Goal: Task Accomplishment & Management: Manage account settings

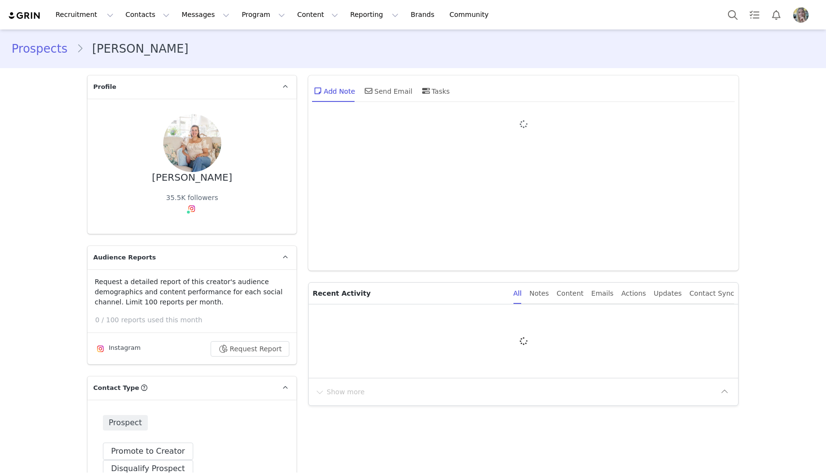
type input "+1 ([GEOGRAPHIC_DATA])"
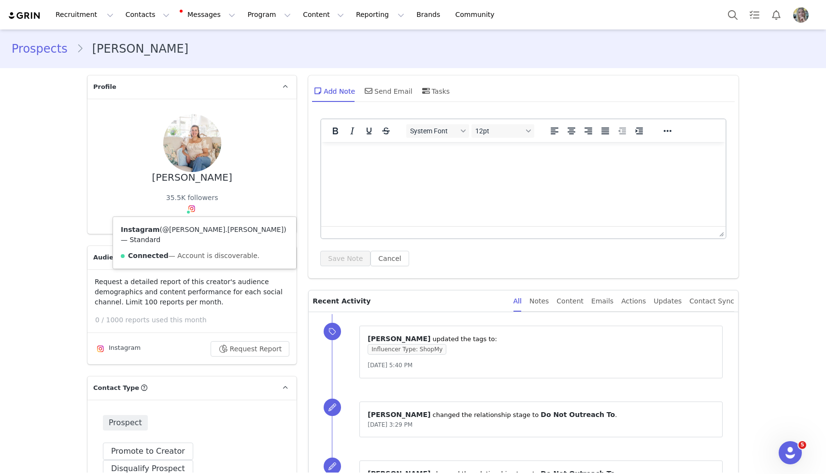
click at [196, 233] on link "@[PERSON_NAME].[PERSON_NAME]" at bounding box center [222, 230] width 121 height 8
click at [244, 14] on button "Program Program" at bounding box center [269, 15] width 55 height 22
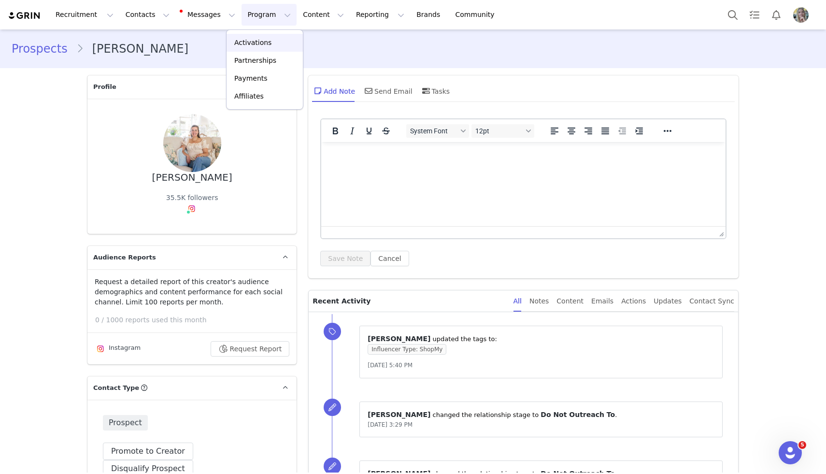
click at [243, 43] on p "Activations" at bounding box center [252, 43] width 37 height 10
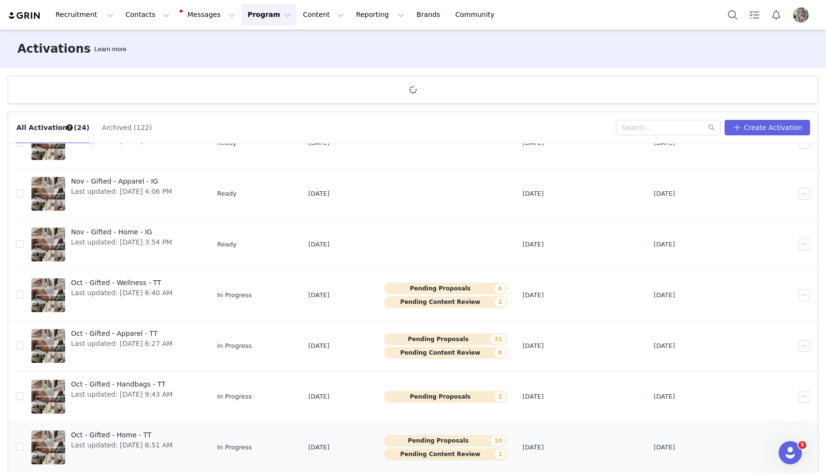
scroll to position [36, 0]
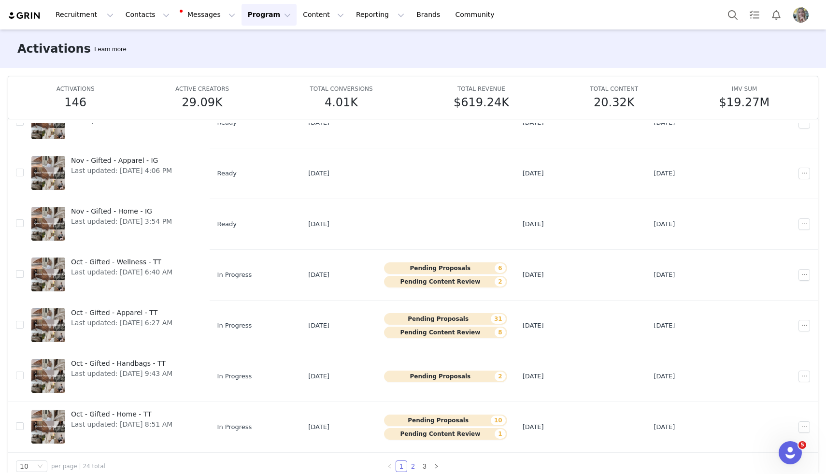
click at [412, 467] on link "2" at bounding box center [413, 466] width 11 height 11
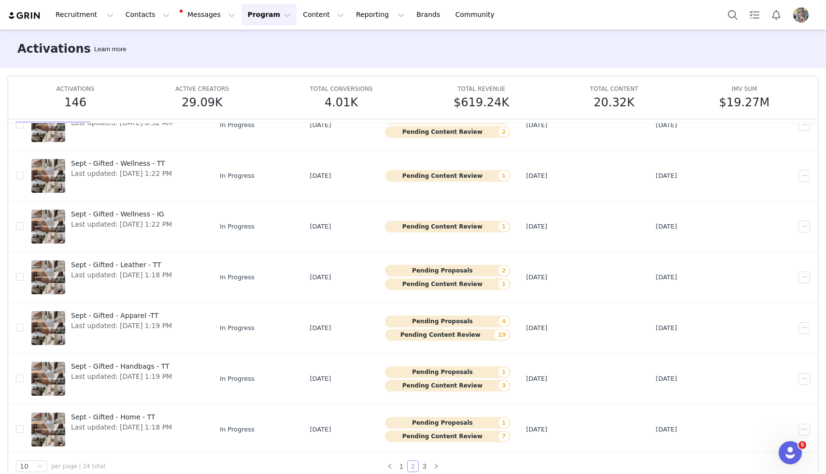
scroll to position [202, 0]
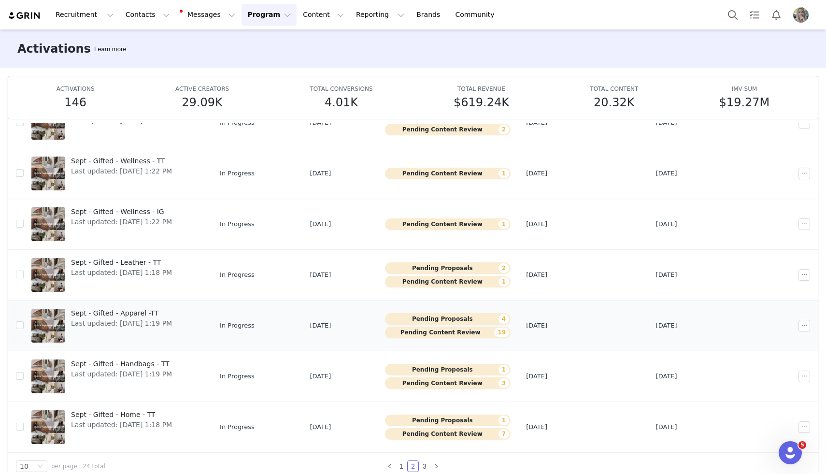
click at [116, 314] on span "Sept - Gifted - Apparel -TT" at bounding box center [121, 313] width 101 height 10
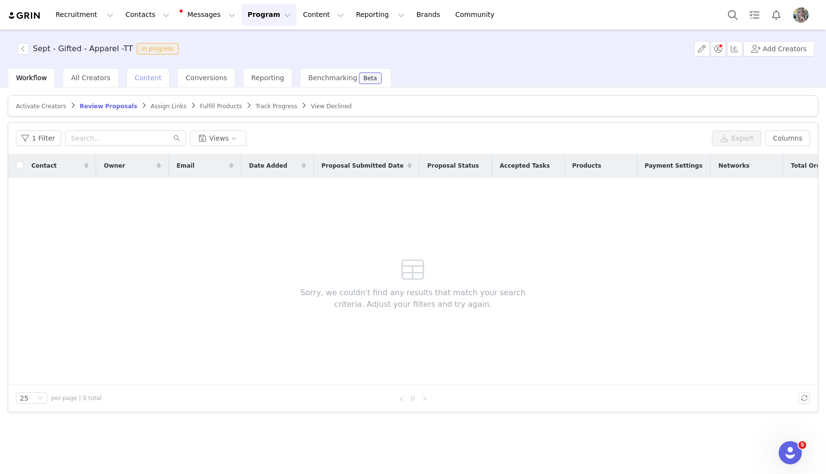
click at [146, 75] on span "Content" at bounding box center [148, 78] width 27 height 8
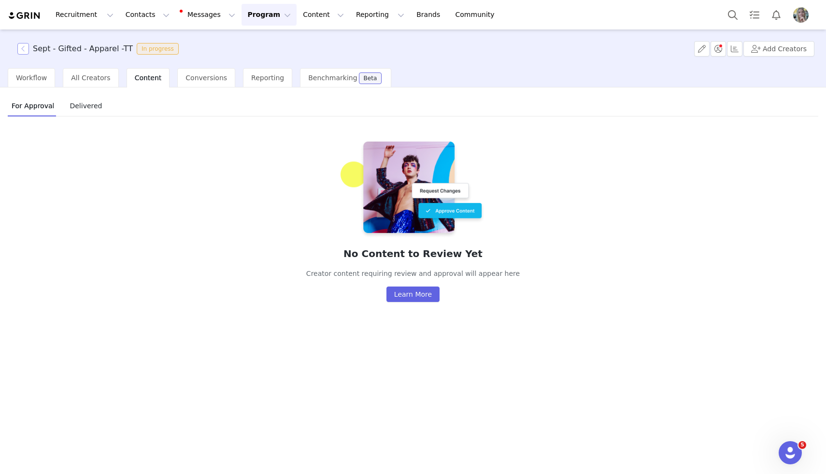
click at [27, 48] on button "button" at bounding box center [23, 49] width 12 height 12
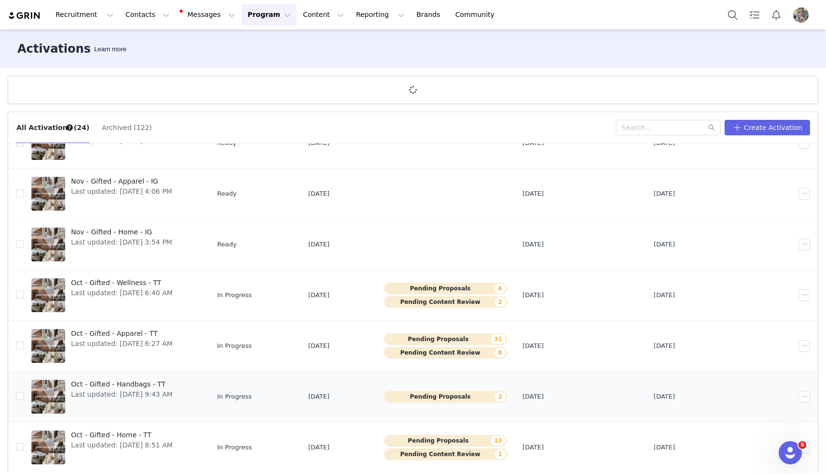
scroll to position [36, 0]
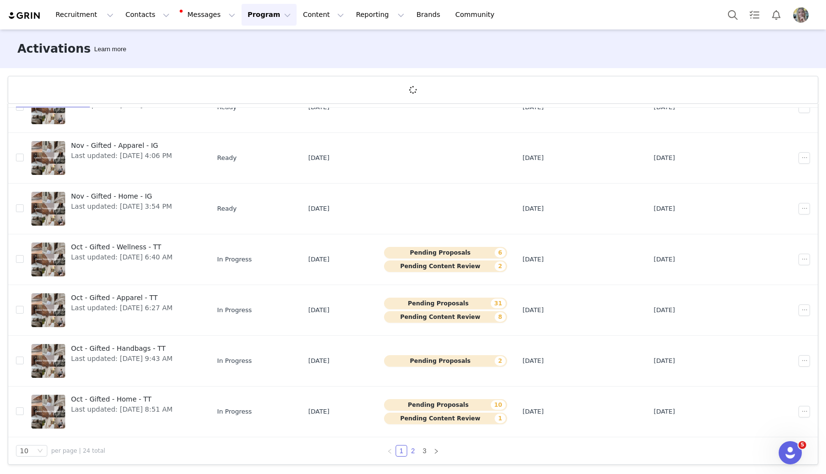
click at [414, 453] on link "2" at bounding box center [413, 451] width 11 height 11
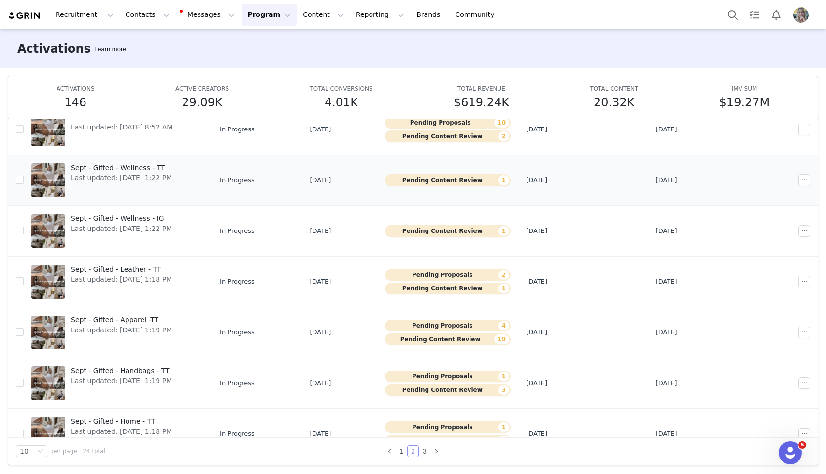
scroll to position [202, 0]
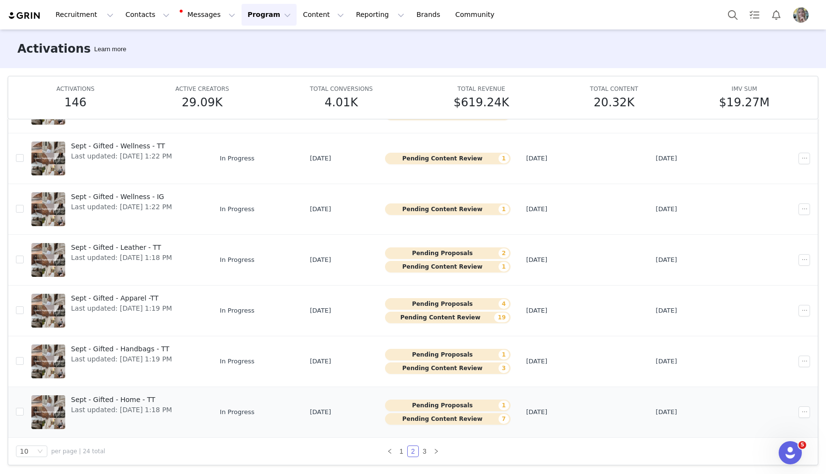
click at [150, 401] on span "Sept - Gifted - Home - TT" at bounding box center [121, 400] width 101 height 10
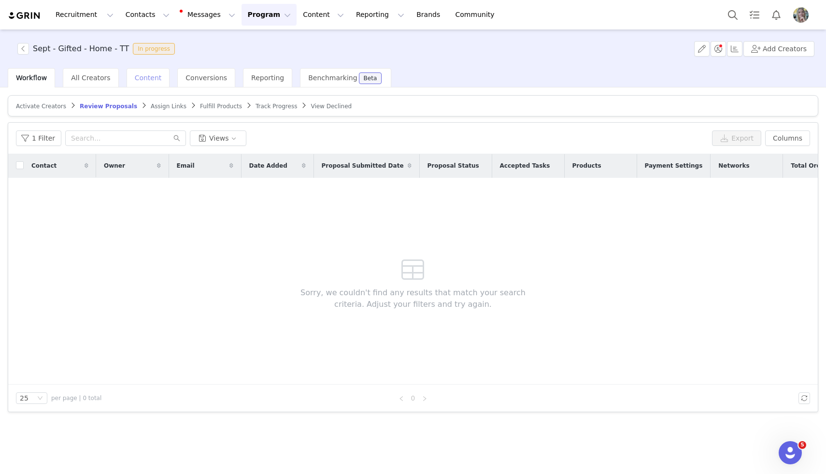
click at [141, 76] on span "Content" at bounding box center [148, 78] width 27 height 8
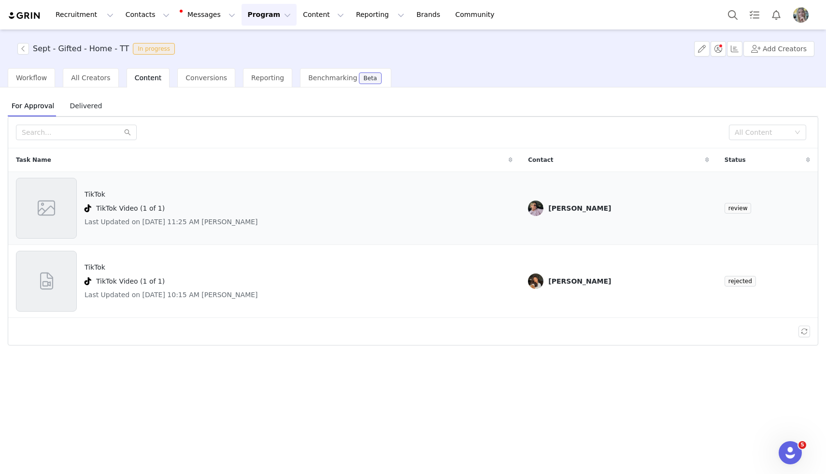
click at [151, 190] on h4 "TikTok" at bounding box center [172, 194] width 174 height 10
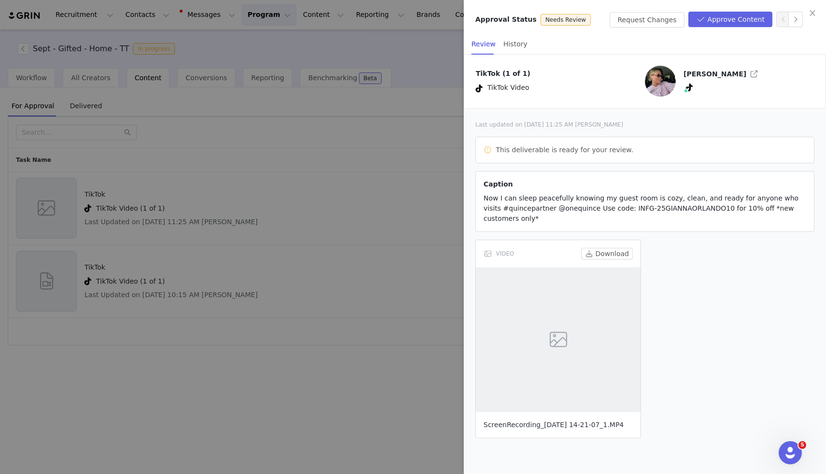
click at [523, 422] on link "ScreenRecording_[DATE] 14-21-07_1.MP4" at bounding box center [554, 425] width 140 height 8
click at [509, 420] on div "ScreenRecording_[DATE] 14-21-07_1.MP4" at bounding box center [558, 425] width 165 height 26
click at [510, 428] on link "ScreenRecording_[DATE] 14-21-07_1.MP4" at bounding box center [554, 425] width 140 height 8
drag, startPoint x: 703, startPoint y: 208, endPoint x: 607, endPoint y: 205, distance: 96.2
click at [607, 205] on span "Now I can sleep peacefully knowing my guest room is cozy, clean, and ready for …" at bounding box center [641, 208] width 315 height 28
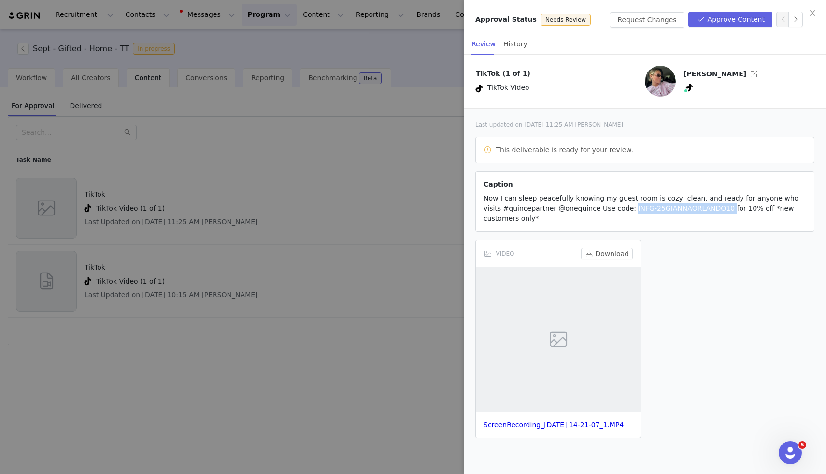
copy span "INFG-25GIANNAORLANDO10"
click at [747, 71] on button "button" at bounding box center [754, 73] width 15 height 15
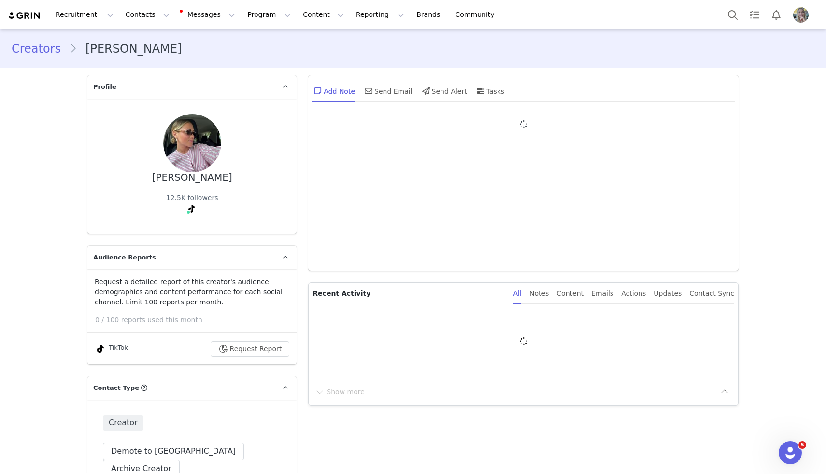
type input "+1 ([GEOGRAPHIC_DATA])"
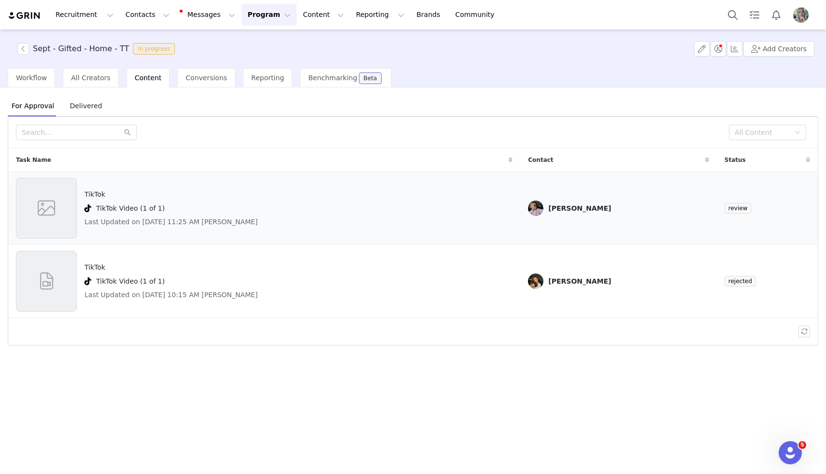
click at [513, 197] on div "TikTok TikTok Video (1 of 1) Last Updated on [DATE] 11:25 AM [PERSON_NAME]" at bounding box center [264, 208] width 497 height 61
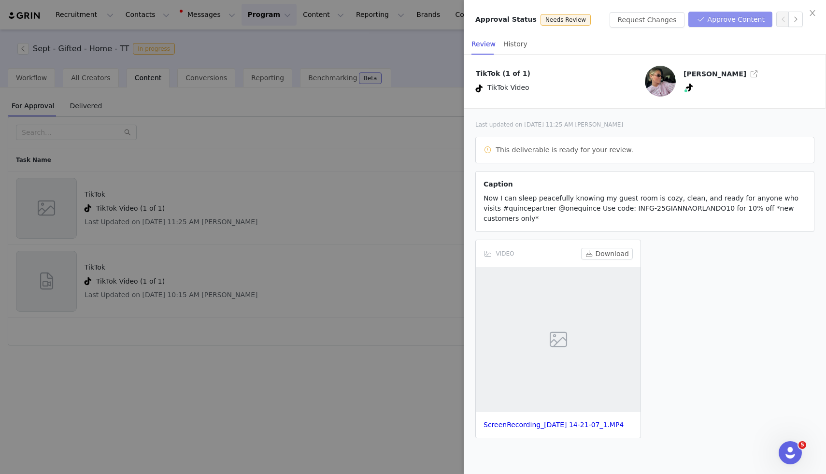
click at [735, 15] on button "Approve Content" at bounding box center [731, 19] width 84 height 15
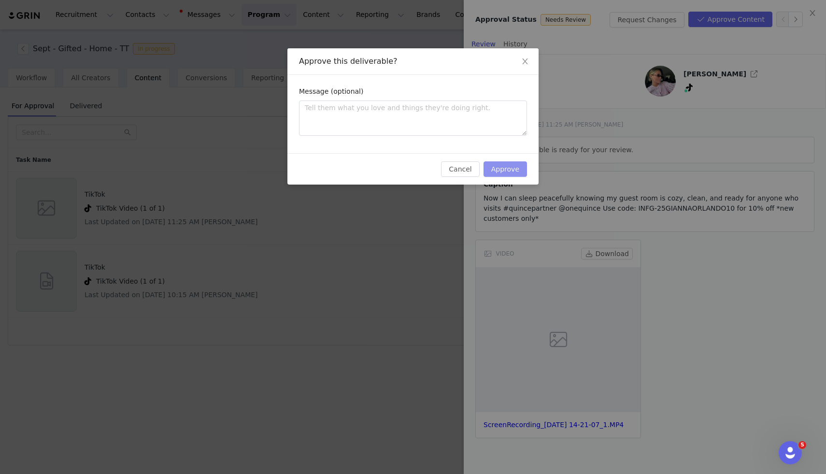
click at [518, 167] on button "Approve" at bounding box center [505, 168] width 43 height 15
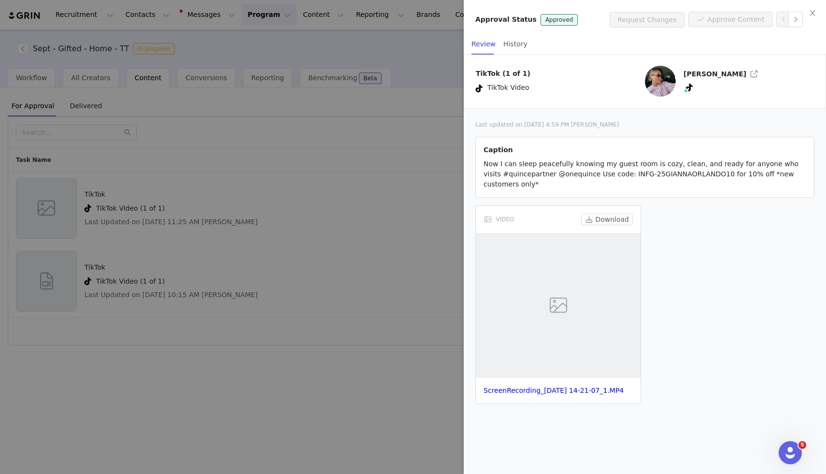
click at [527, 395] on div "ScreenRecording_[DATE] 14-21-07_1.MP4" at bounding box center [558, 391] width 165 height 26
click at [523, 390] on link "ScreenRecording_[DATE] 14-21-07_1.MP4" at bounding box center [554, 391] width 140 height 8
click at [304, 219] on div at bounding box center [413, 237] width 826 height 474
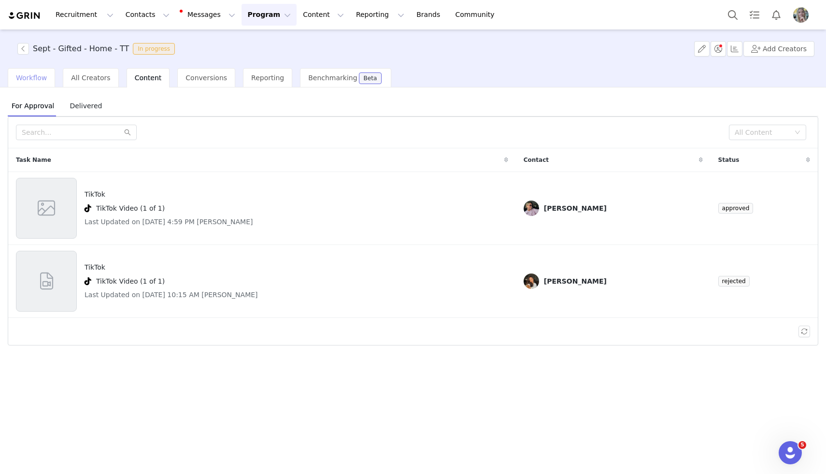
click at [44, 78] on span "Workflow" at bounding box center [31, 78] width 31 height 8
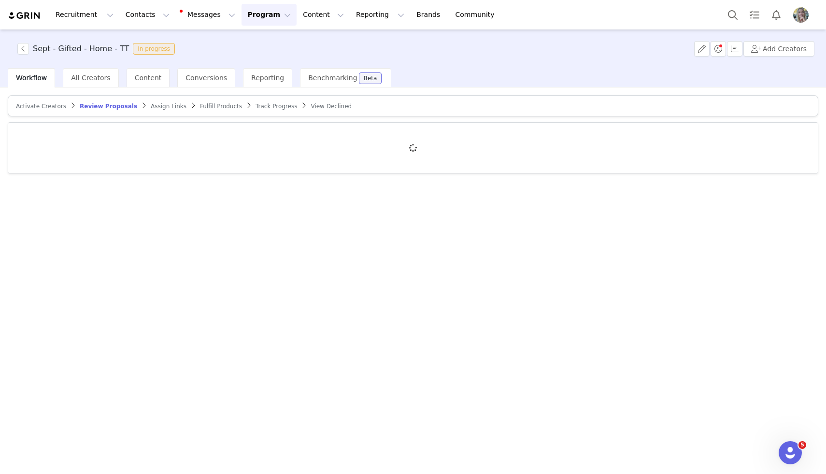
click at [260, 103] on span "Track Progress" at bounding box center [277, 106] width 42 height 7
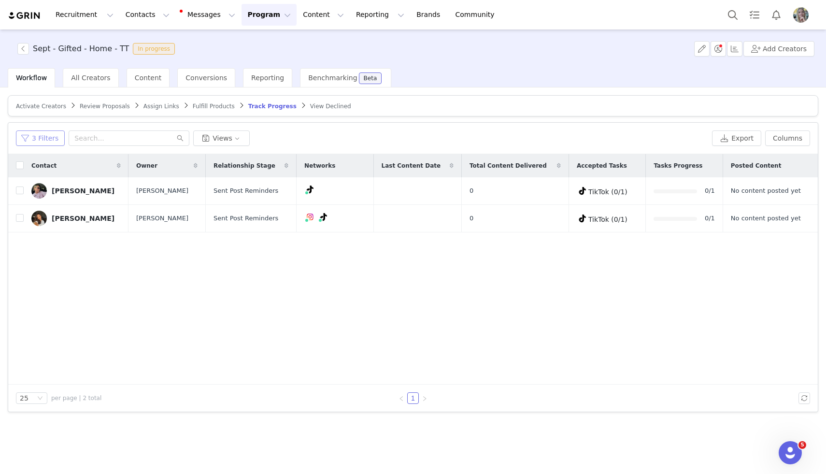
click at [45, 141] on button "3 Filters" at bounding box center [40, 137] width 49 height 15
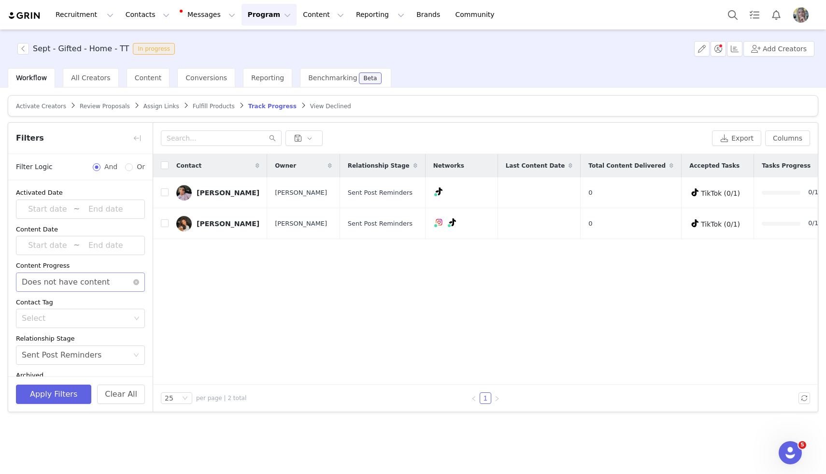
click at [85, 286] on div "Does not have content" at bounding box center [66, 282] width 88 height 18
click at [88, 304] on li "Has content" at bounding box center [80, 302] width 129 height 15
click at [62, 390] on button "Apply Filters" at bounding box center [53, 394] width 75 height 19
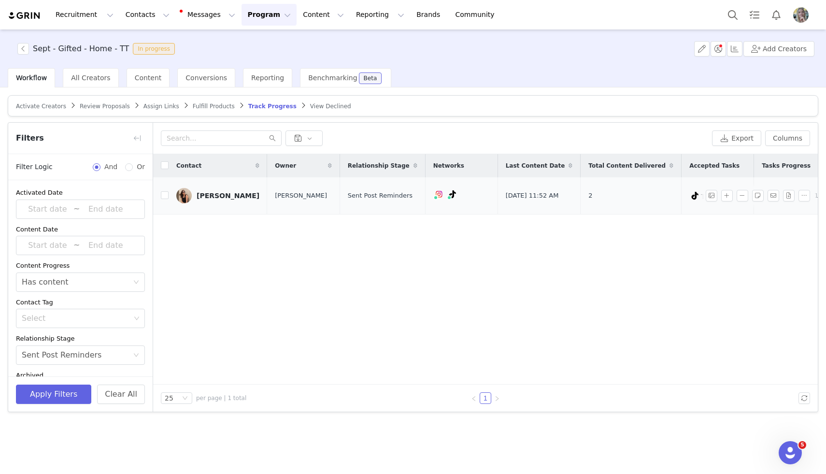
click at [214, 198] on div "[PERSON_NAME]" at bounding box center [228, 196] width 63 height 8
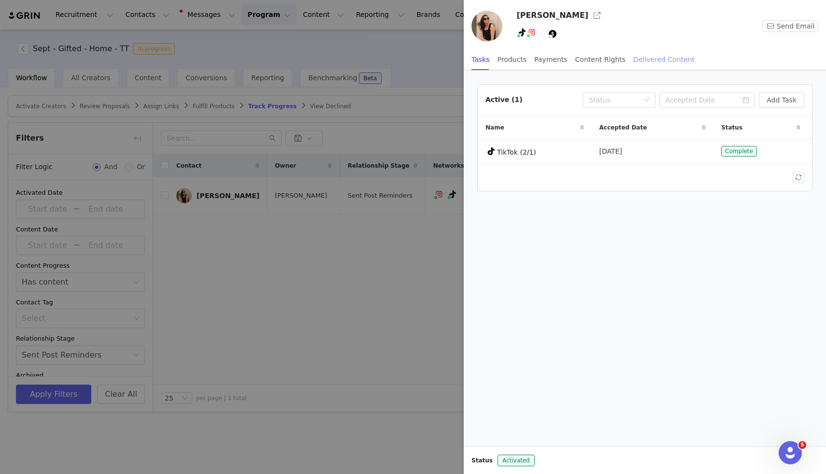
click at [661, 67] on div "Delivered Content" at bounding box center [664, 60] width 61 height 22
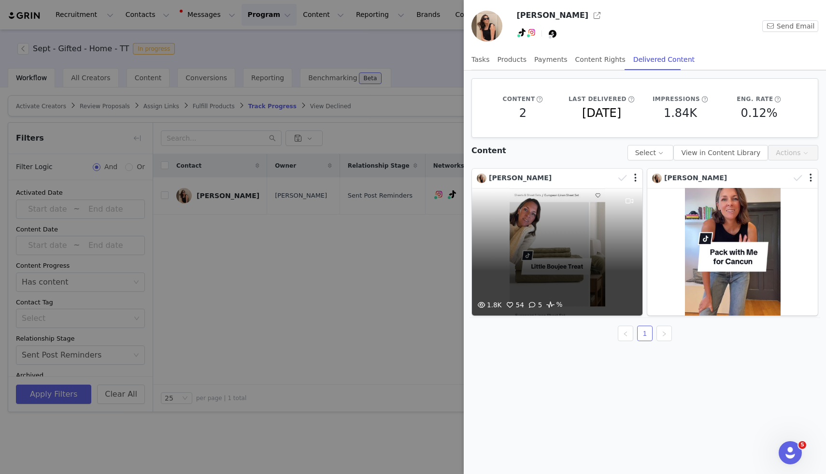
click at [529, 242] on div "1.8K 54 5 %" at bounding box center [557, 252] width 171 height 128
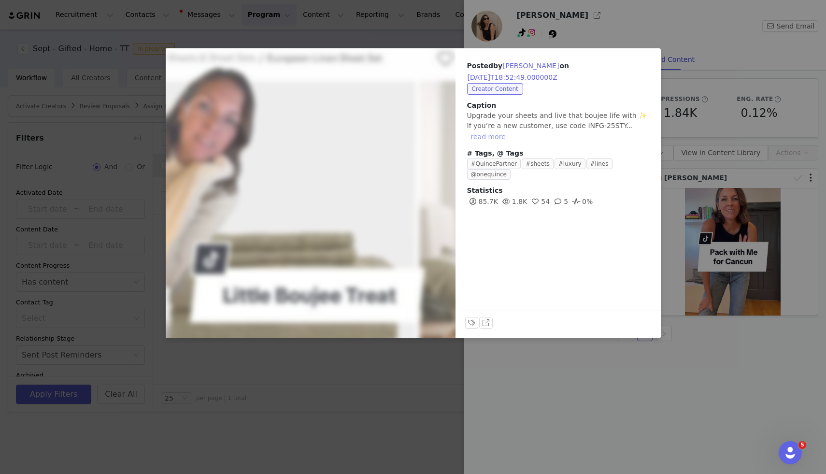
click at [485, 131] on button "read more" at bounding box center [488, 137] width 43 height 12
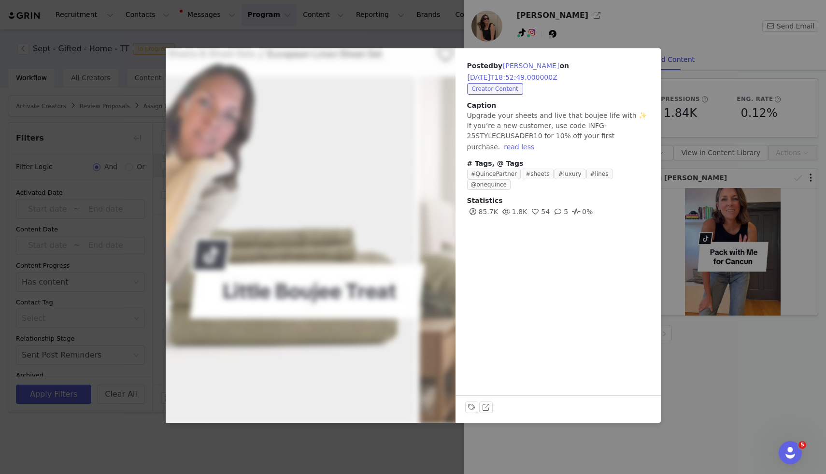
click at [484, 323] on div "Posted by [PERSON_NAME] on [DATE]T18:52:49.000000Z Creator Content Caption Upgr…" at bounding box center [558, 235] width 205 height 375
click at [485, 411] on button "View on TikTok" at bounding box center [486, 408] width 14 height 12
click at [577, 9] on div "Posted by [PERSON_NAME] on [DATE]T18:52:49.000000Z Creator Content Caption Upgr…" at bounding box center [413, 237] width 826 height 474
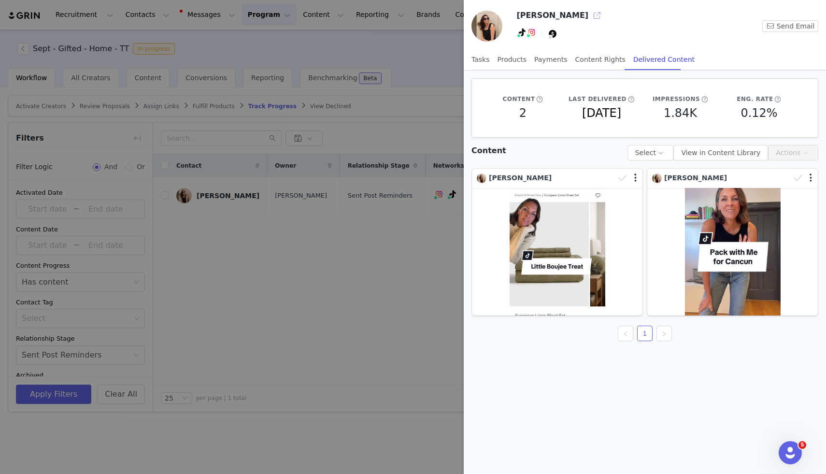
click at [590, 18] on button "button" at bounding box center [597, 15] width 15 height 15
click at [254, 279] on div at bounding box center [413, 237] width 826 height 474
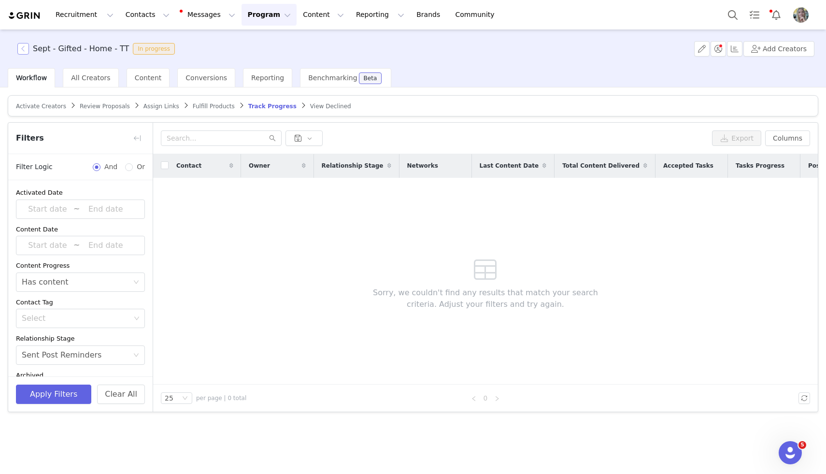
click at [18, 49] on button "button" at bounding box center [23, 49] width 12 height 12
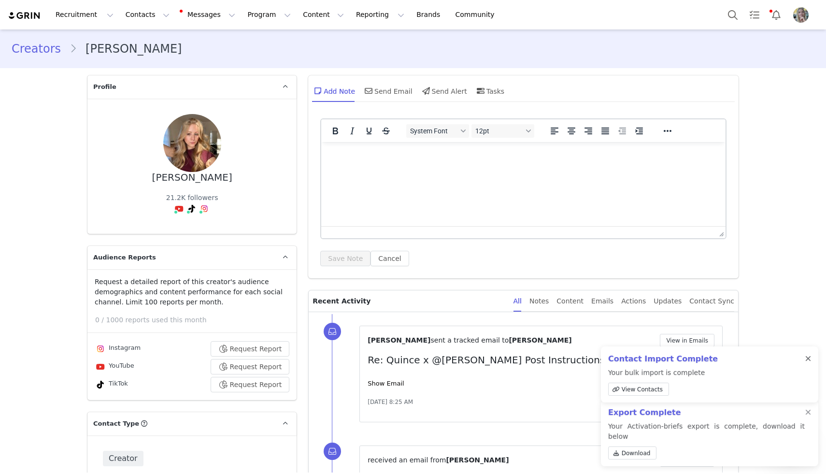
click at [806, 362] on div at bounding box center [809, 359] width 6 height 8
click at [811, 417] on div at bounding box center [809, 413] width 6 height 8
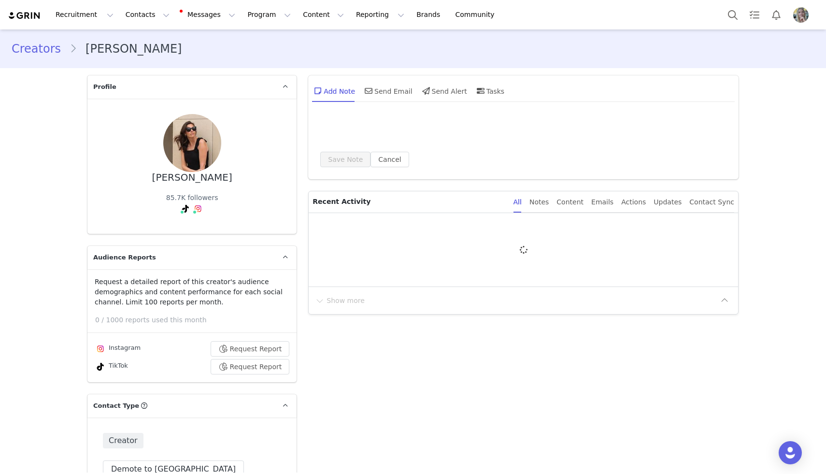
type input "+1 ([GEOGRAPHIC_DATA])"
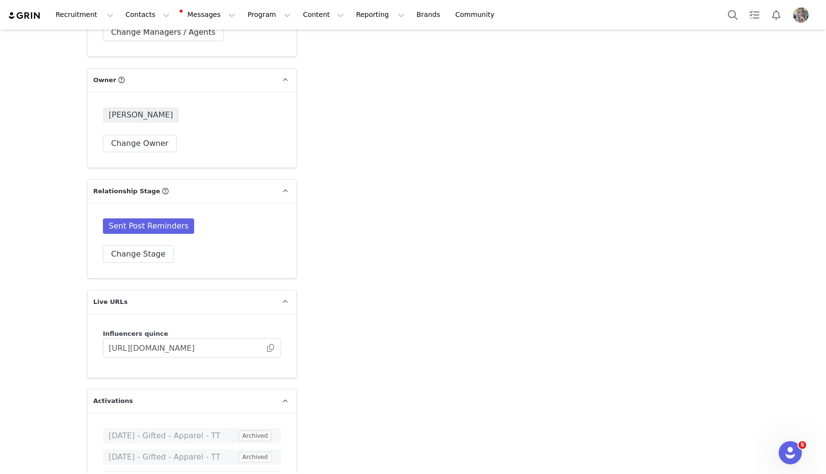
scroll to position [1835, 0]
click at [133, 262] on button "Change Stage" at bounding box center [138, 253] width 71 height 17
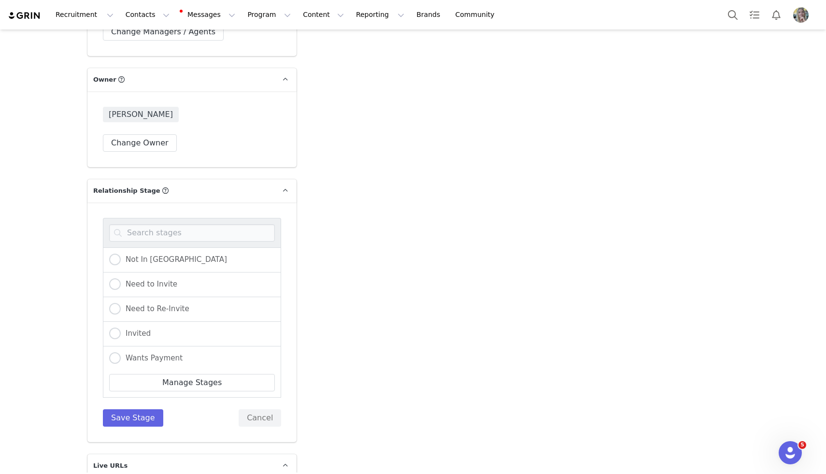
scroll to position [200, 0]
click at [145, 261] on span "Complete" at bounding box center [141, 256] width 40 height 9
click at [121, 263] on input "Complete" at bounding box center [115, 257] width 12 height 13
radio input "true"
radio input "false"
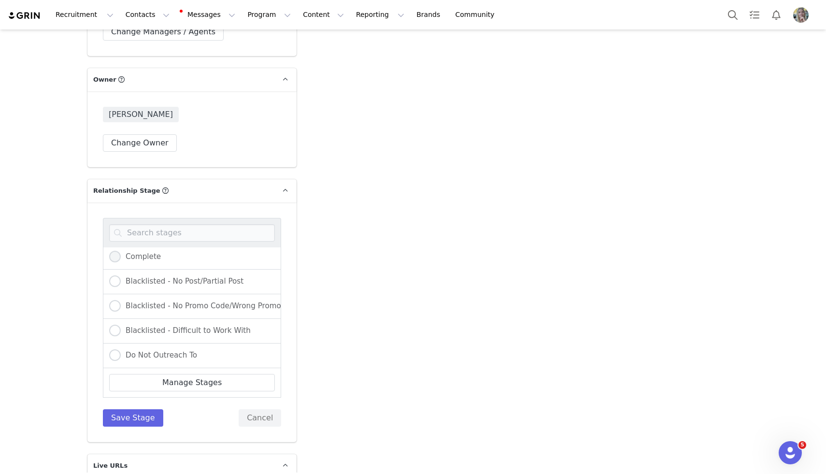
radio input "true"
click at [128, 426] on button "Save Stage" at bounding box center [133, 417] width 60 height 17
